Goal: Check status: Check status

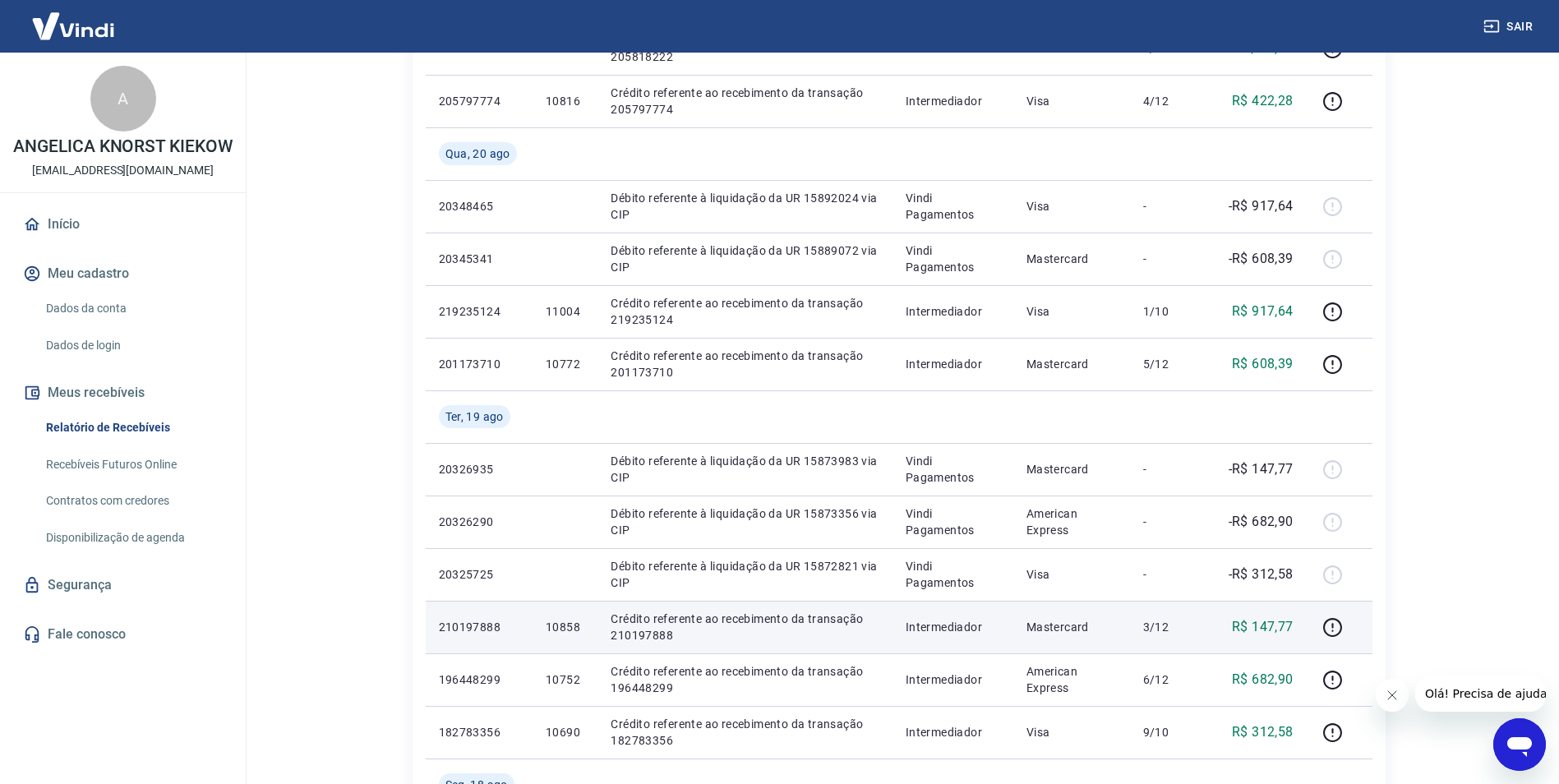
scroll to position [411, 0]
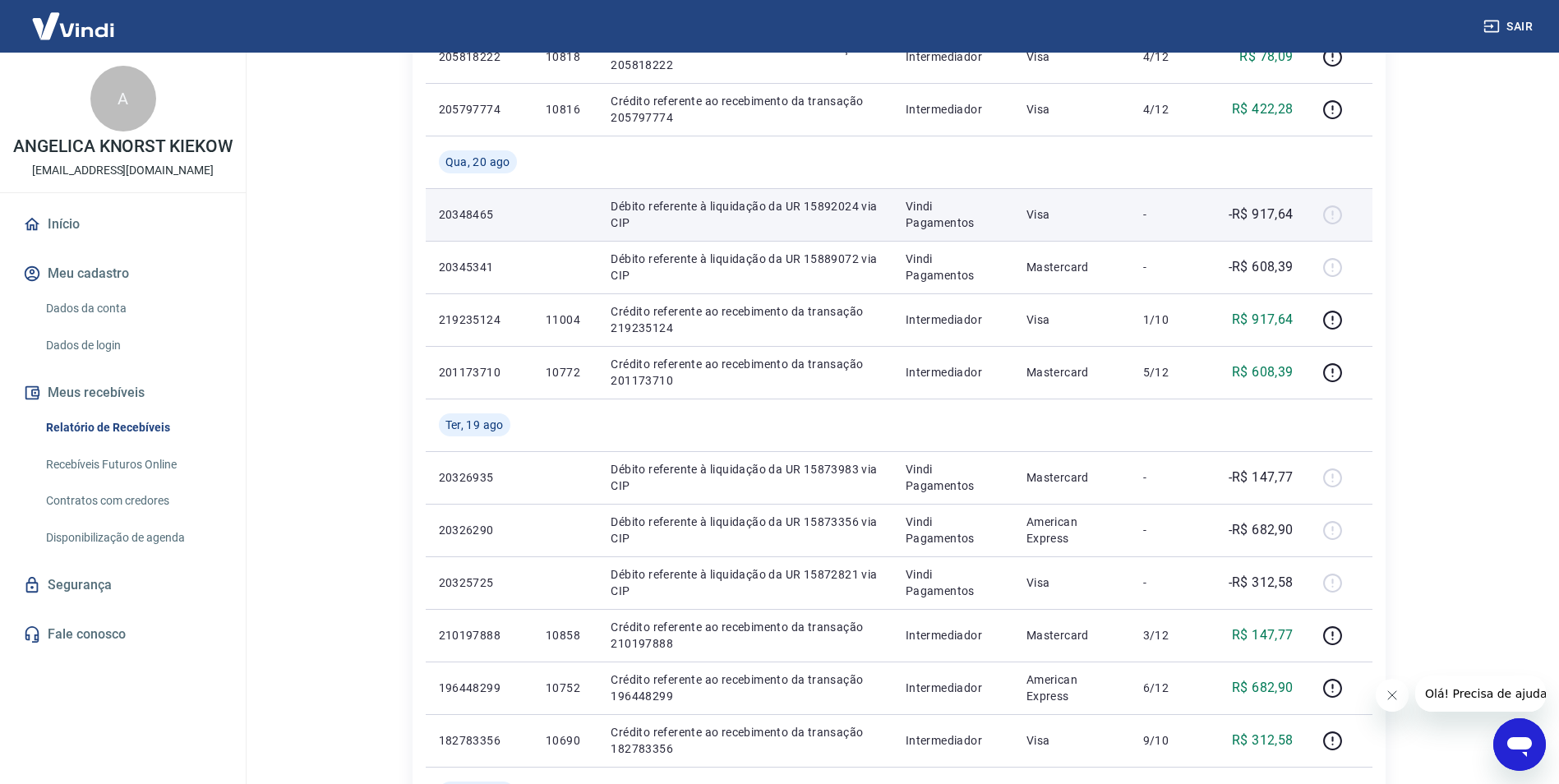
click at [1339, 217] on div at bounding box center [1340, 214] width 39 height 27
click at [1330, 212] on div at bounding box center [1340, 214] width 39 height 27
click at [1254, 209] on p "-R$ 917,64" at bounding box center [1261, 214] width 65 height 20
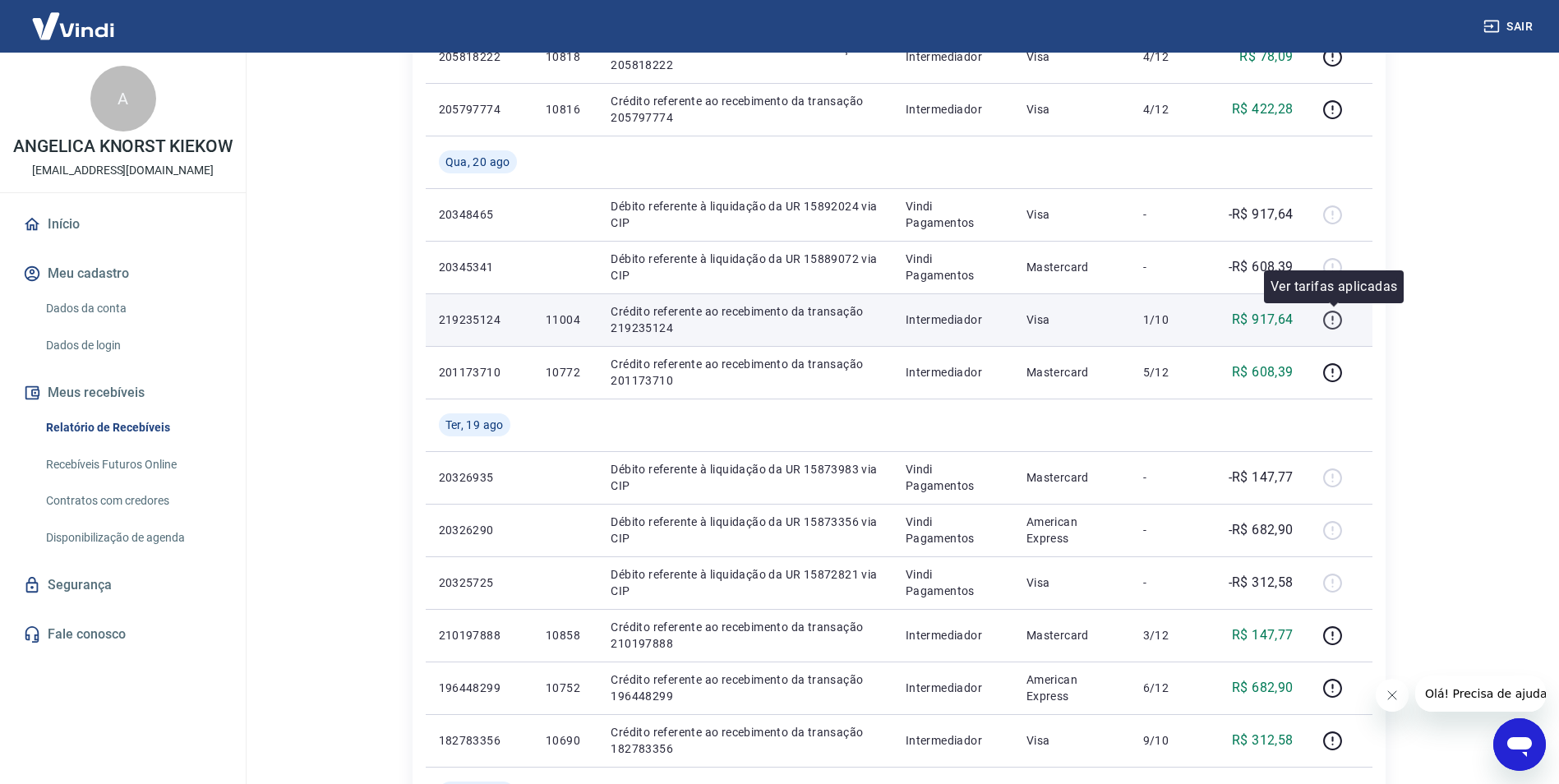
click at [1328, 318] on icon "button" at bounding box center [1332, 320] width 21 height 21
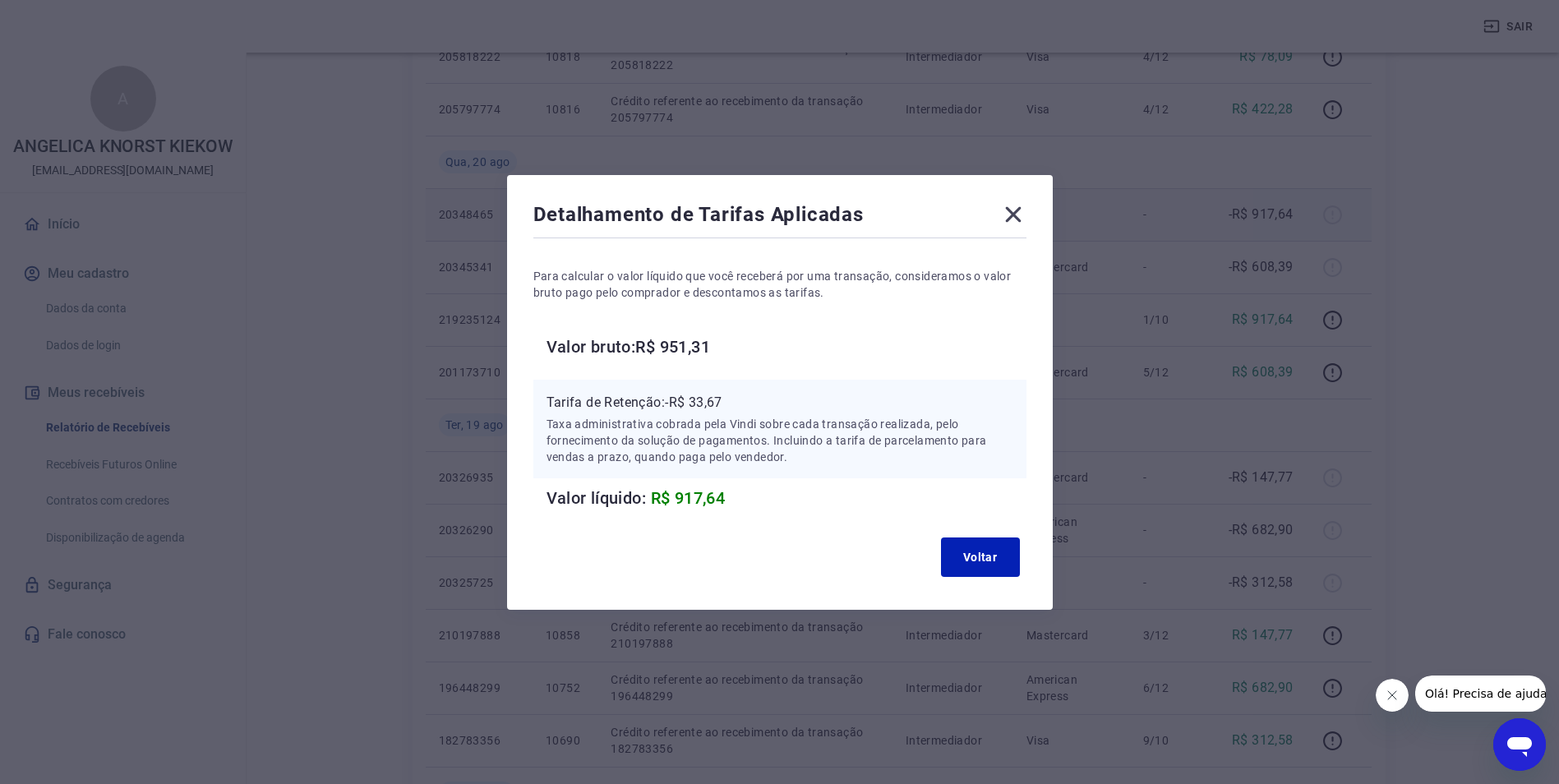
click at [1013, 215] on icon at bounding box center [1013, 214] width 27 height 27
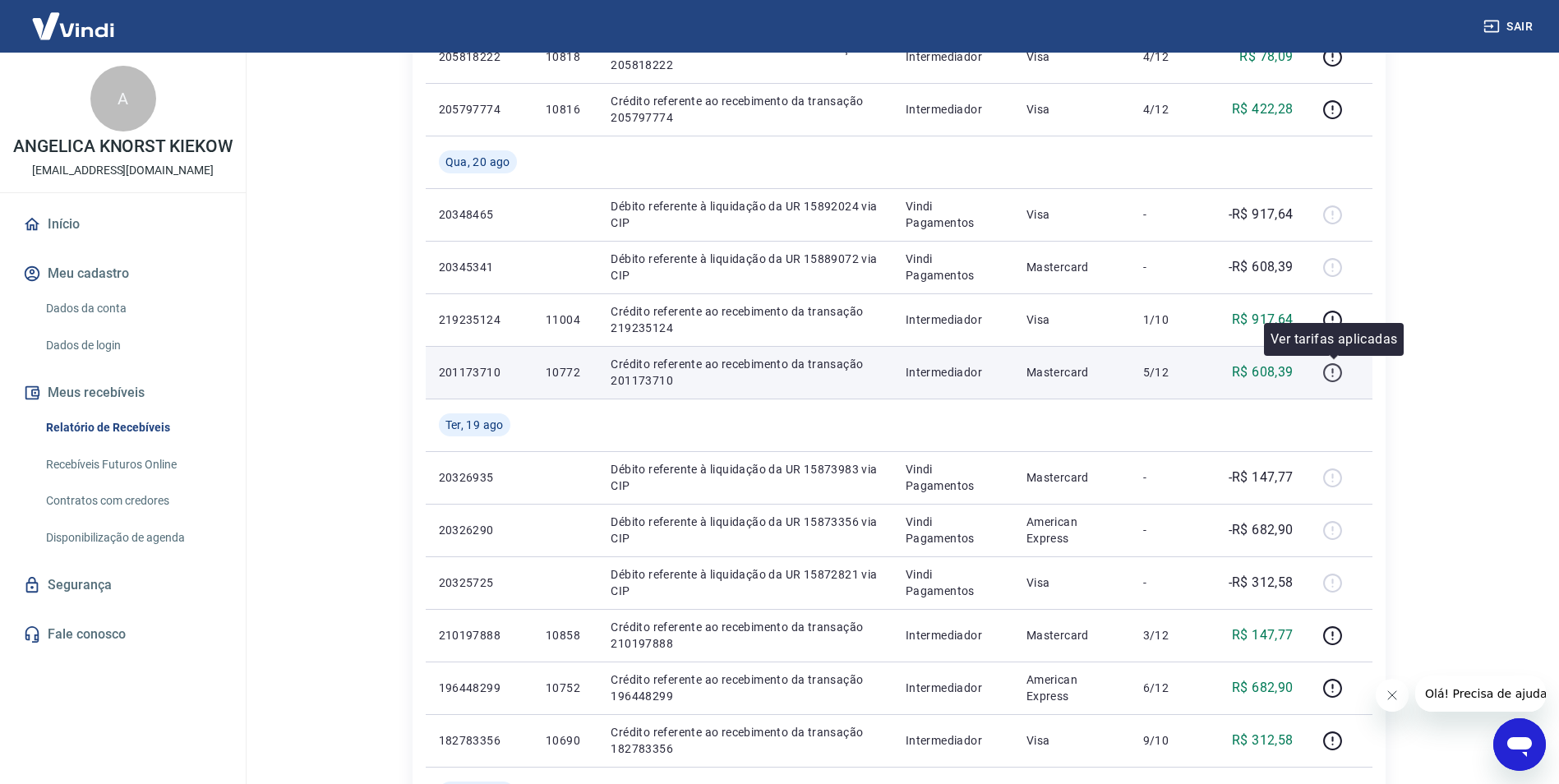
click at [1336, 370] on icon "button" at bounding box center [1332, 372] width 21 height 21
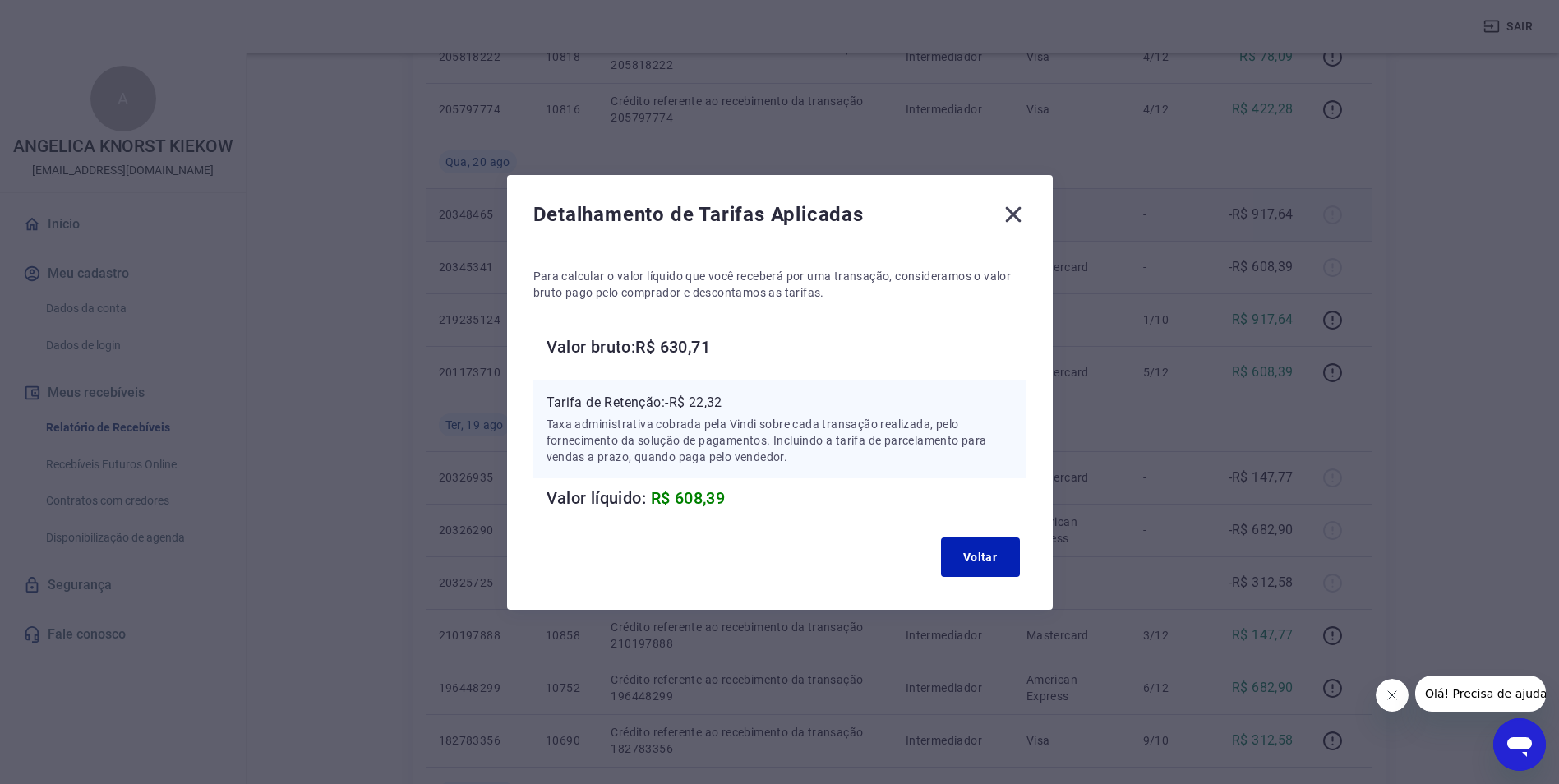
click at [1022, 208] on icon at bounding box center [1013, 214] width 27 height 27
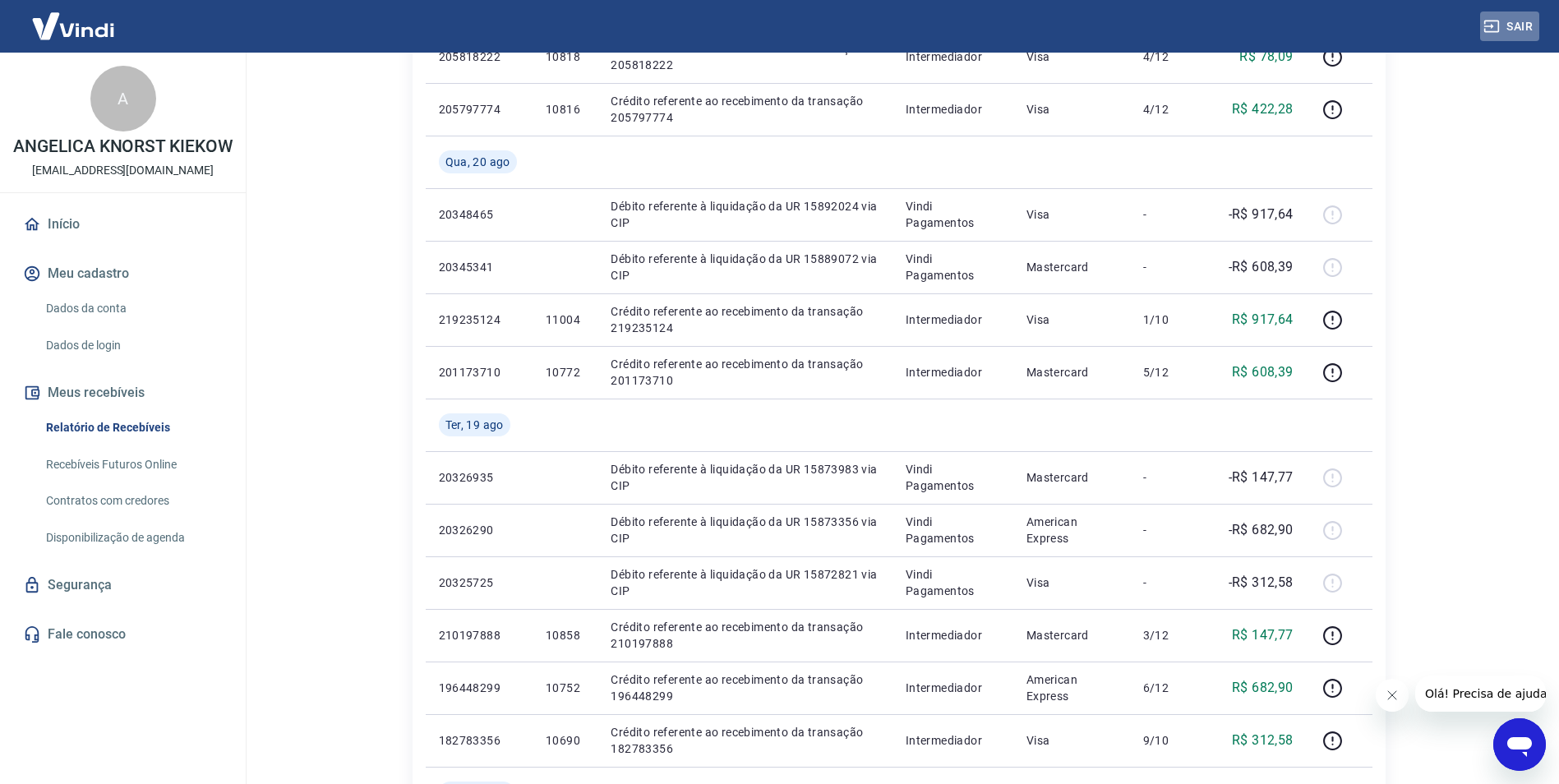
click at [1527, 30] on button "Sair" at bounding box center [1509, 27] width 59 height 31
